Goal: Complete application form

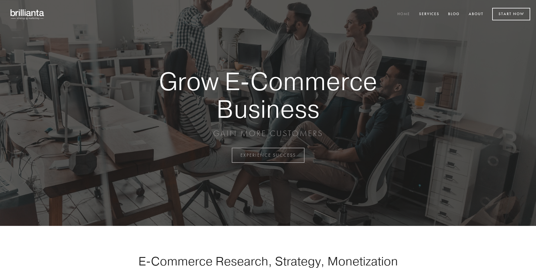
scroll to position [1522, 0]
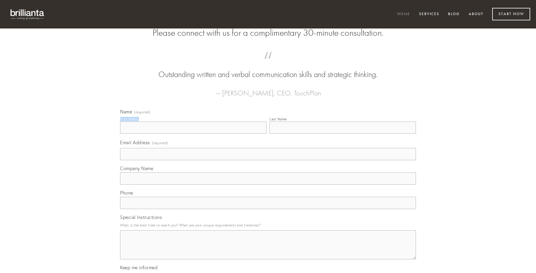
type input "[PERSON_NAME]"
click at [343, 134] on input "Last Name" at bounding box center [343, 127] width 147 height 12
type input "[PERSON_NAME]"
click at [268, 160] on input "Email Address (required)" at bounding box center [268, 154] width 296 height 12
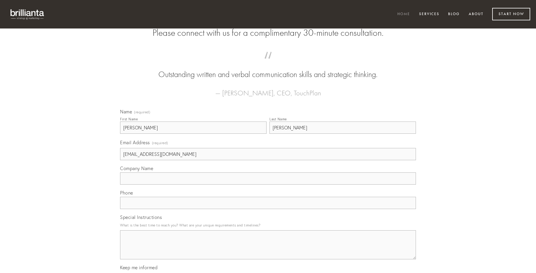
type input "[EMAIL_ADDRESS][DOMAIN_NAME]"
click at [268, 184] on input "Company Name" at bounding box center [268, 178] width 296 height 12
type input "degusto"
click at [268, 209] on input "text" at bounding box center [268, 203] width 296 height 12
click at [268, 250] on textarea "Special Instructions" at bounding box center [268, 244] width 296 height 29
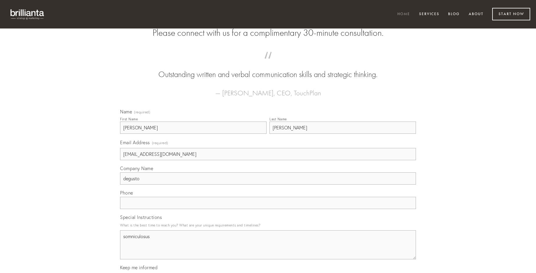
type textarea "somniculosus"
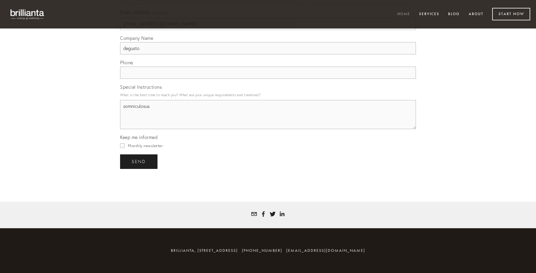
click at [139, 161] on span "send" at bounding box center [139, 161] width 14 height 5
